Goal: Task Accomplishment & Management: Use online tool/utility

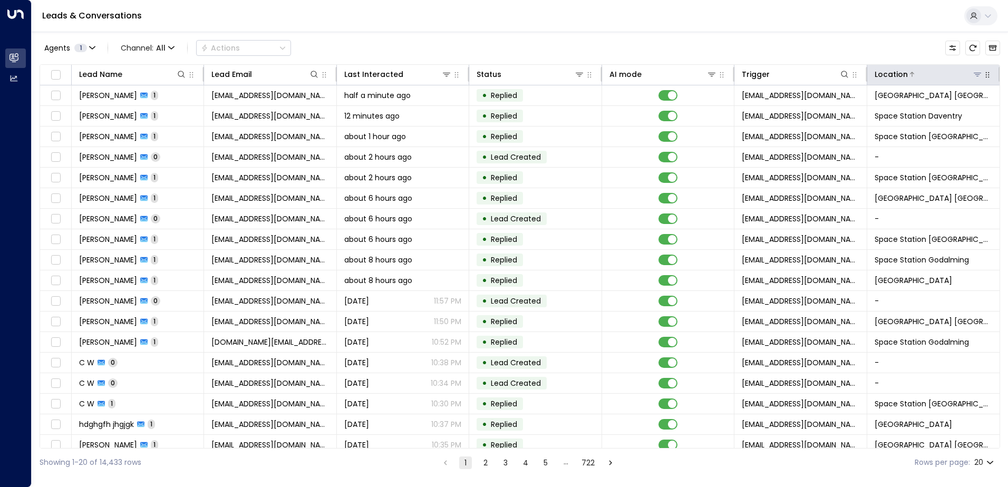
click at [973, 73] on icon at bounding box center [976, 75] width 7 height 4
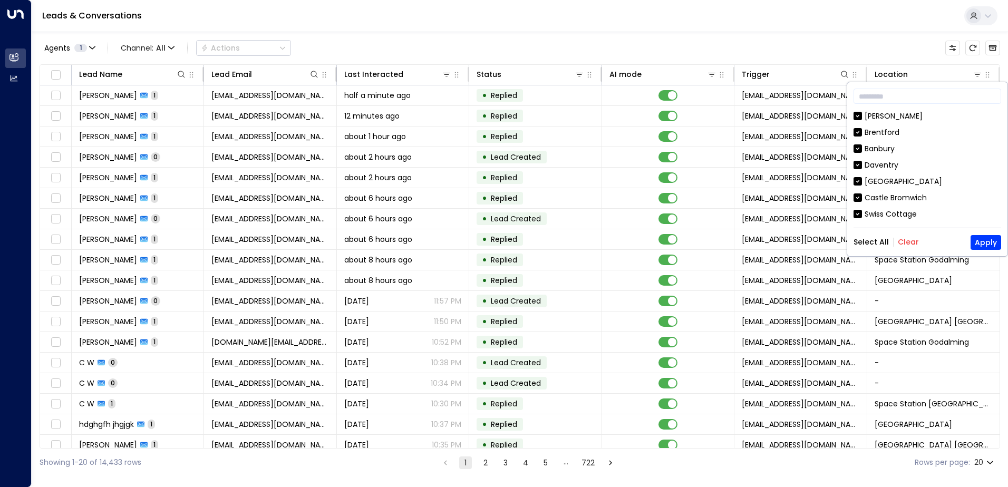
click at [905, 240] on button "Clear" at bounding box center [908, 242] width 21 height 8
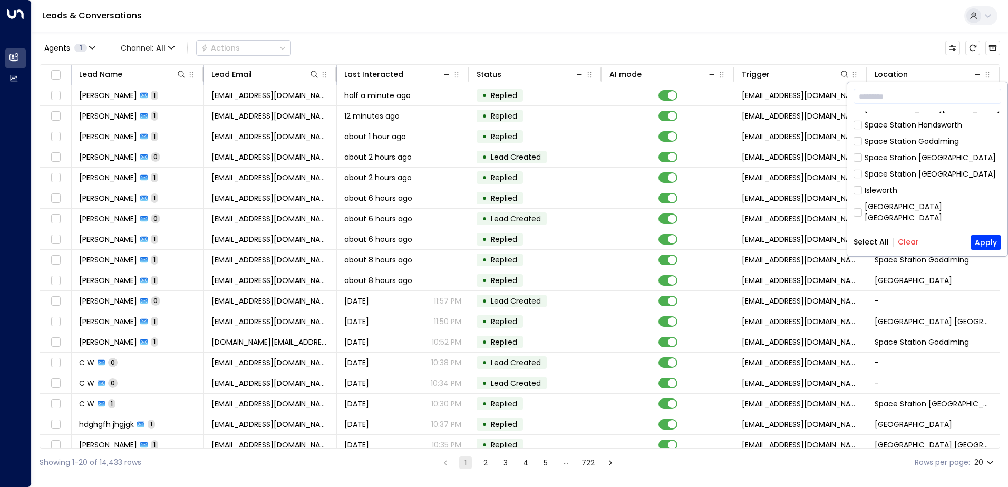
scroll to position [474, 0]
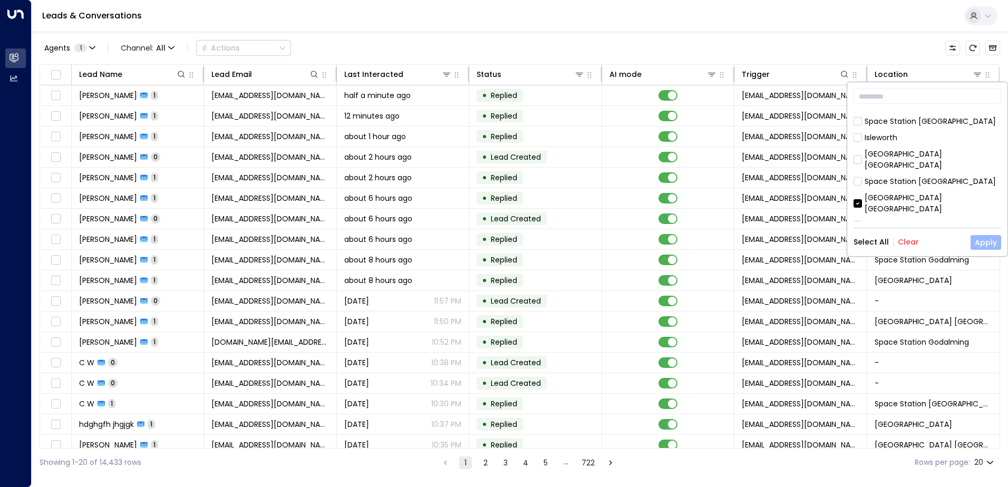
click at [982, 245] on button "Apply" at bounding box center [985, 242] width 31 height 15
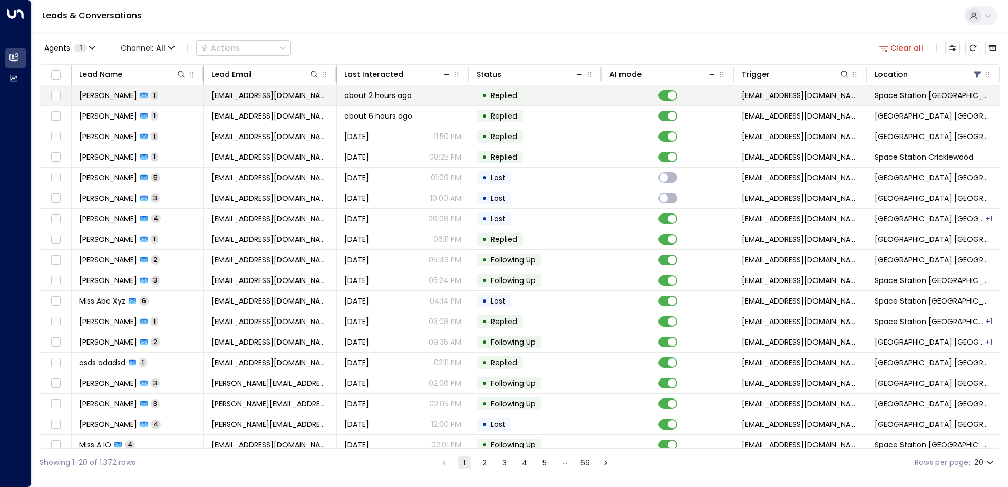
click at [151, 92] on span "1" at bounding box center [154, 95] width 7 height 9
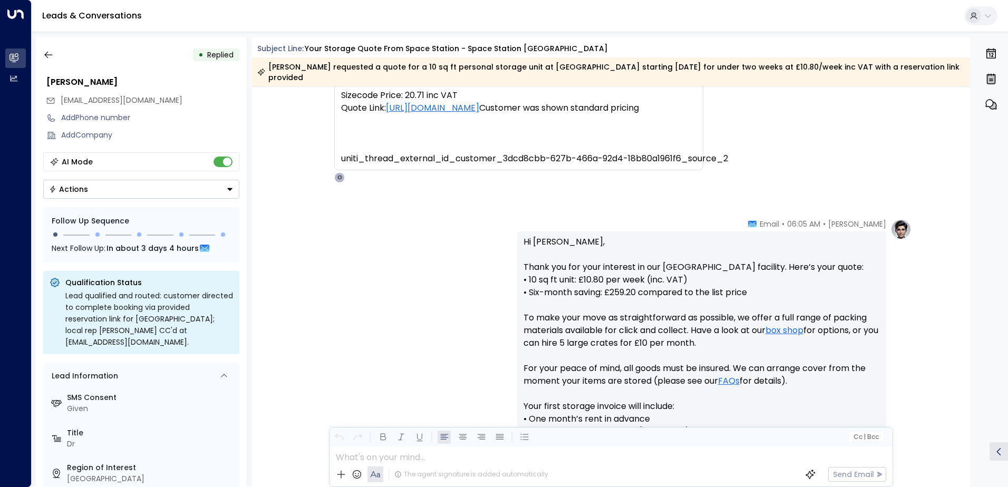
scroll to position [41, 0]
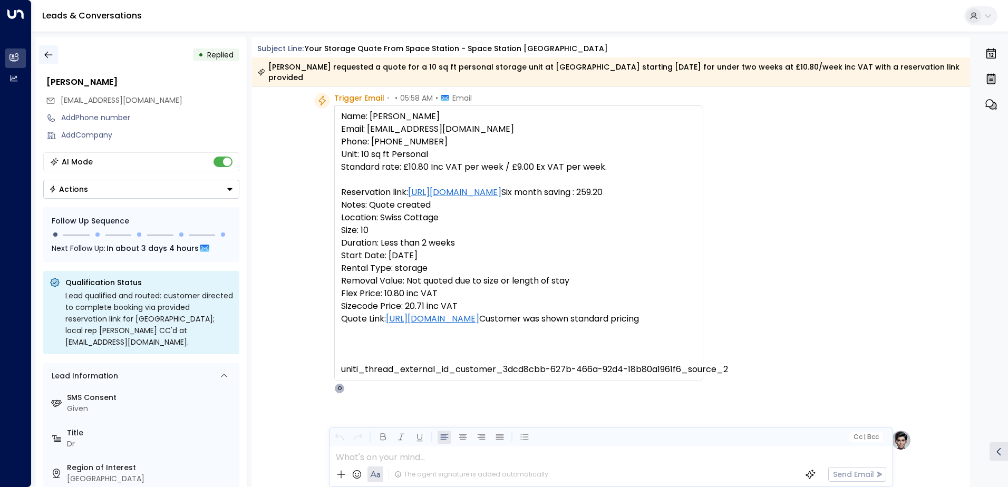
click at [48, 51] on icon "button" at bounding box center [48, 55] width 11 height 11
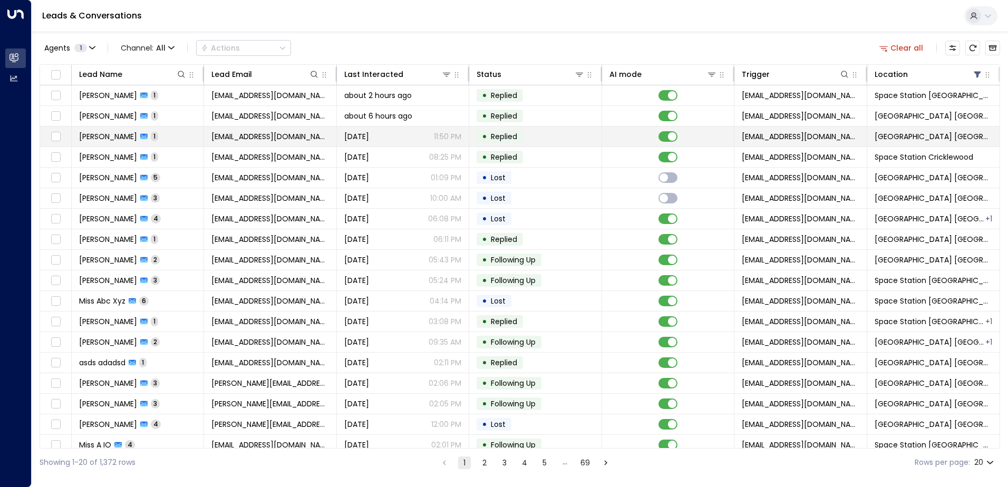
click at [153, 132] on div "[PERSON_NAME] 1" at bounding box center [118, 136] width 79 height 11
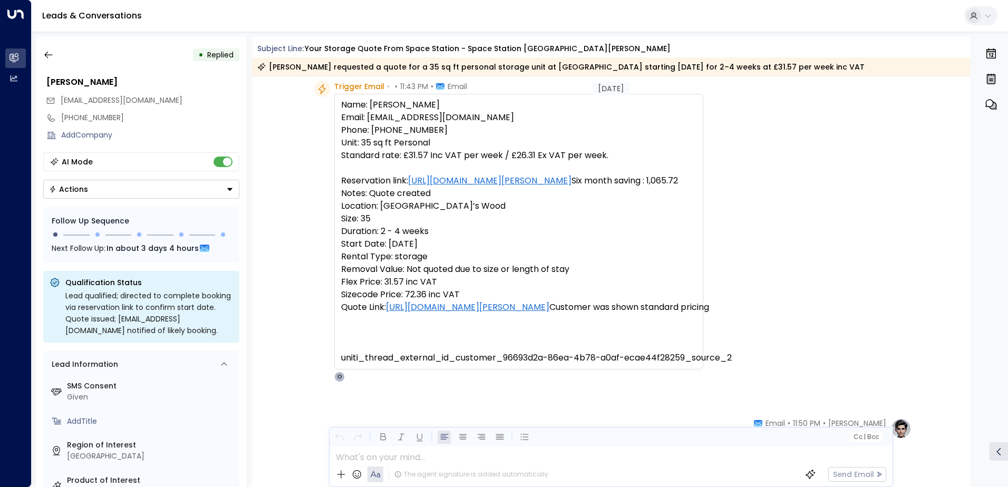
scroll to position [28, 0]
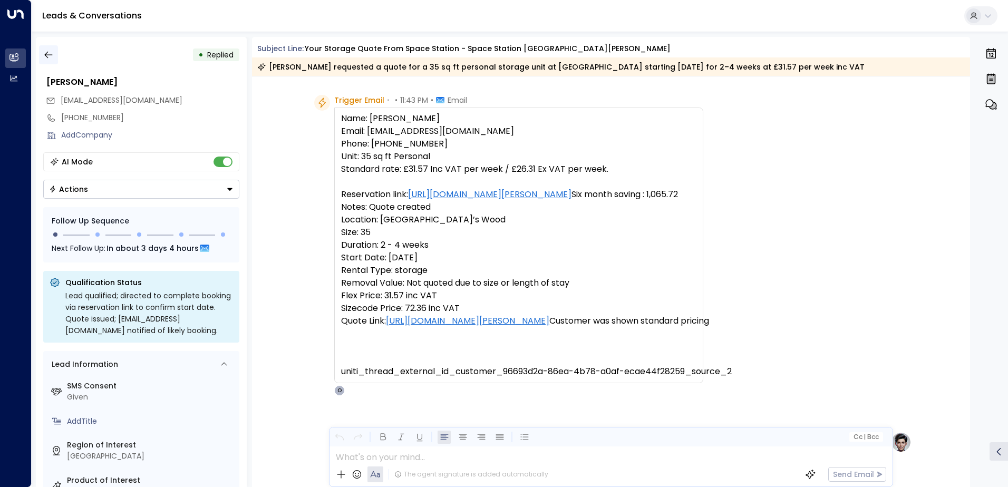
click at [47, 50] on icon "button" at bounding box center [48, 55] width 11 height 11
